Goal: Subscribe to service/newsletter

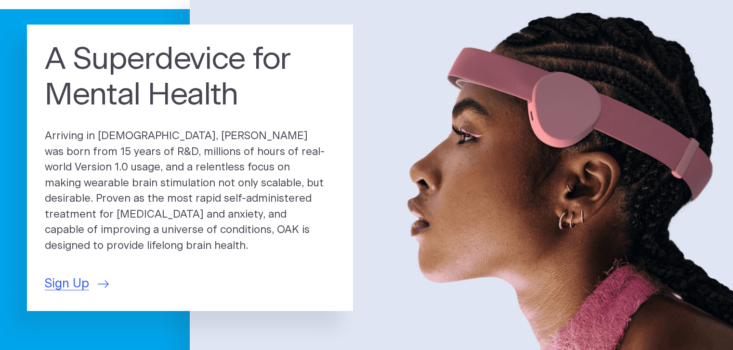
scroll to position [87, 0]
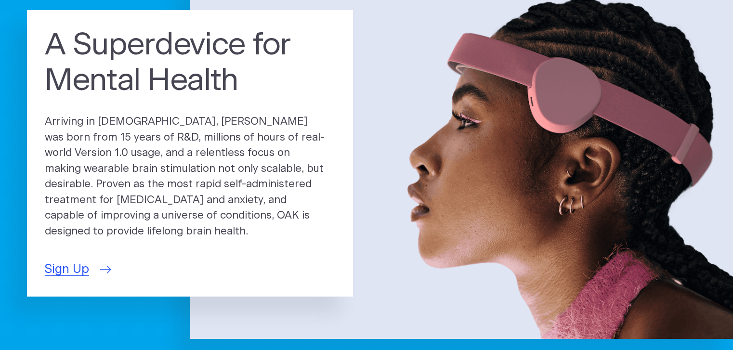
click at [58, 264] on span "Sign Up" at bounding box center [67, 270] width 44 height 18
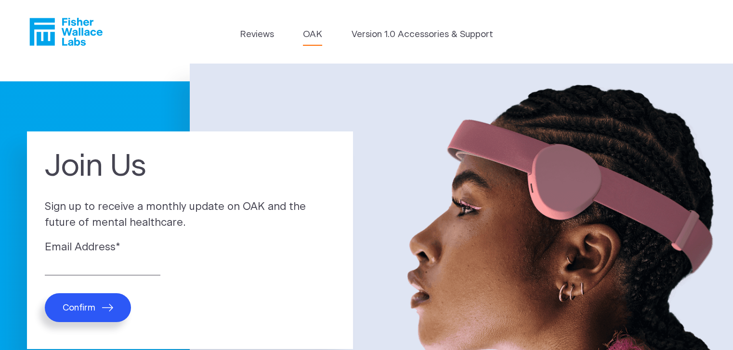
click at [316, 34] on link "OAK" at bounding box center [312, 34] width 19 height 13
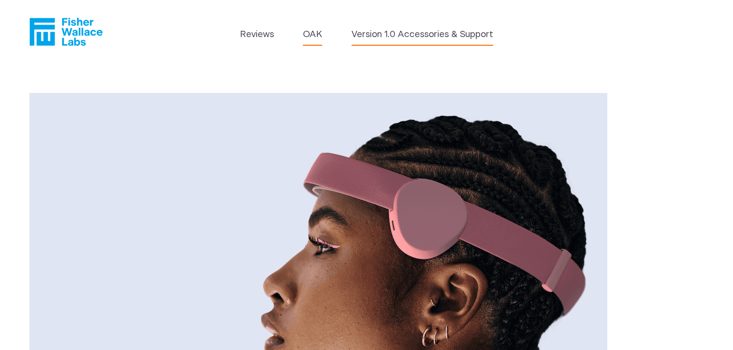
click at [379, 33] on link "Version 1.0 Accessories & Support" at bounding box center [423, 34] width 142 height 13
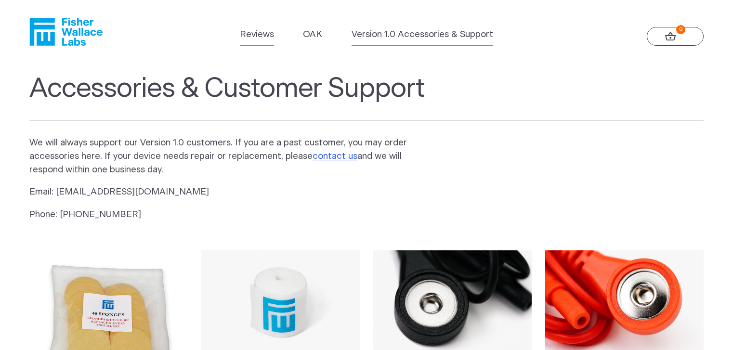
click at [259, 35] on link "Reviews" at bounding box center [257, 34] width 34 height 13
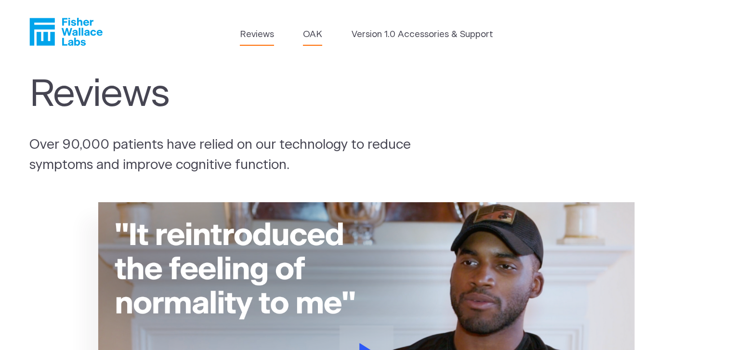
click at [311, 38] on link "OAK" at bounding box center [312, 34] width 19 height 13
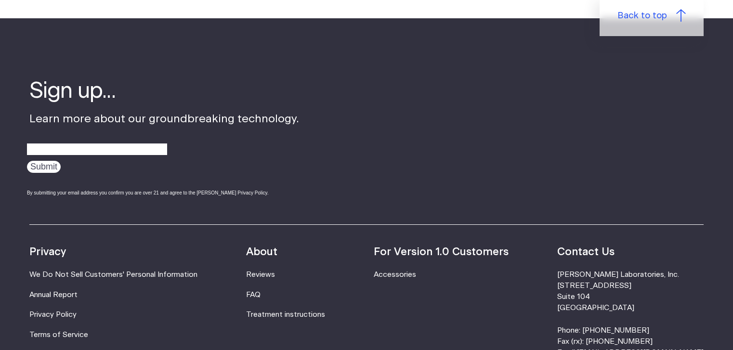
scroll to position [1599, 0]
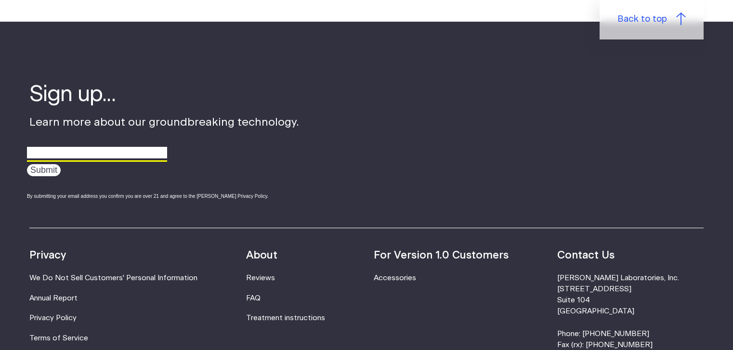
click at [49, 153] on input "email" at bounding box center [97, 152] width 140 height 15
type input "tony.petro@pobox.com"
click at [53, 170] on input "Submit" at bounding box center [44, 170] width 34 height 12
